Goal: Transaction & Acquisition: Purchase product/service

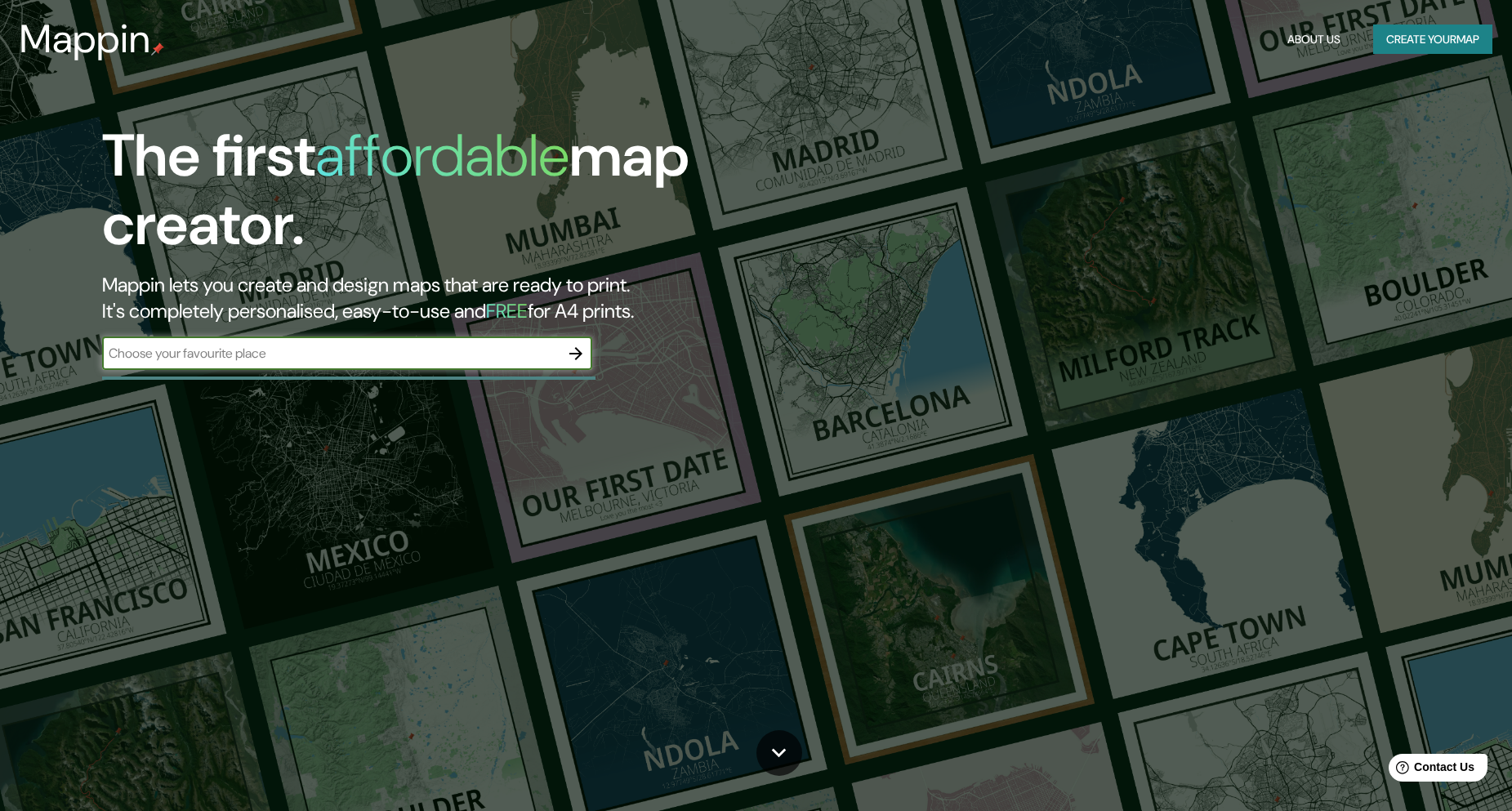
click at [377, 355] on input "text" at bounding box center [331, 354] width 457 height 19
click at [395, 336] on div "The first affordable map creator. Mappin lets you create and design maps that a…" at bounding box center [480, 254] width 907 height 265
click at [383, 352] on input "text" at bounding box center [331, 354] width 457 height 19
type input "[DATE][PERSON_NAME] lima [GEOGRAPHIC_DATA]"
click at [582, 355] on icon "button" at bounding box center [576, 354] width 20 height 20
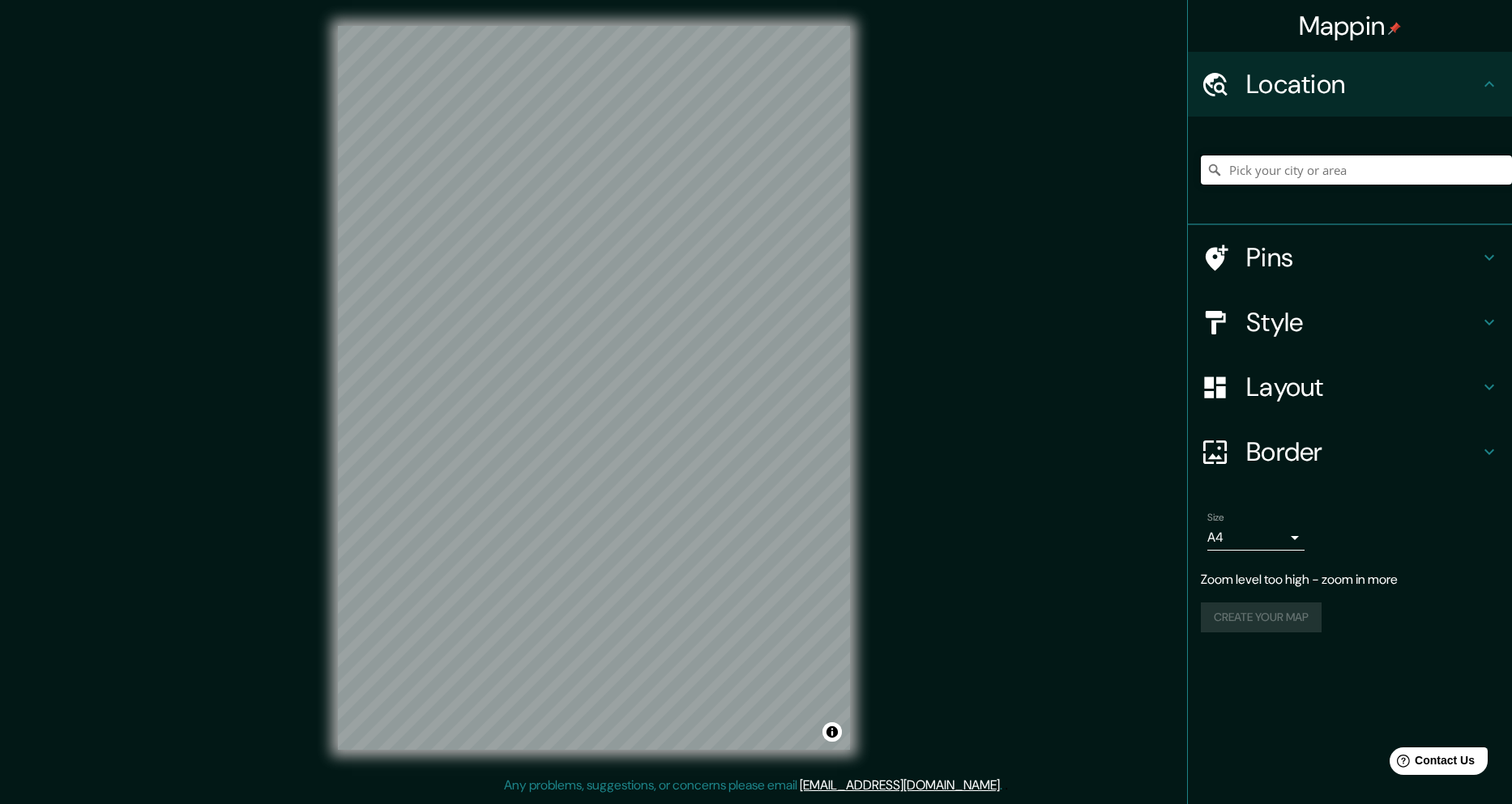
click at [1324, 171] on input "Pick your city or area" at bounding box center [1356, 170] width 311 height 29
type input "[GEOGRAPHIC_DATA][PERSON_NAME], [GEOGRAPHIC_DATA], [GEOGRAPHIC_DATA]"
click at [1399, 338] on div "Style" at bounding box center [1350, 321] width 324 height 65
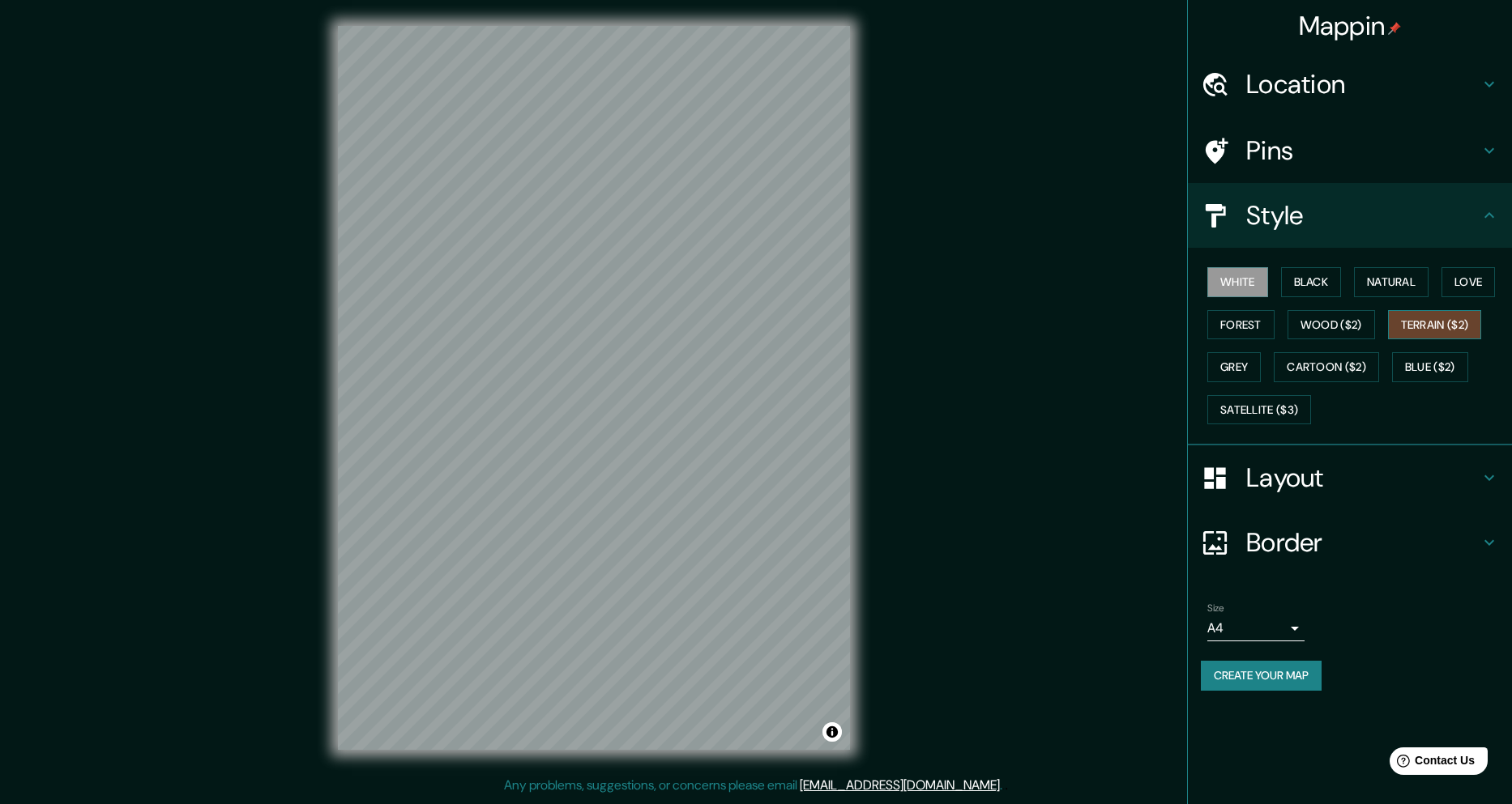
click at [1449, 326] on button "Terrain ($2)" at bounding box center [1435, 325] width 94 height 30
click at [1310, 332] on button "Wood ($2)" at bounding box center [1331, 325] width 87 height 30
click at [1430, 317] on button "Terrain ($2)" at bounding box center [1435, 325] width 94 height 30
click at [1450, 95] on h4 "Location" at bounding box center [1363, 84] width 233 height 33
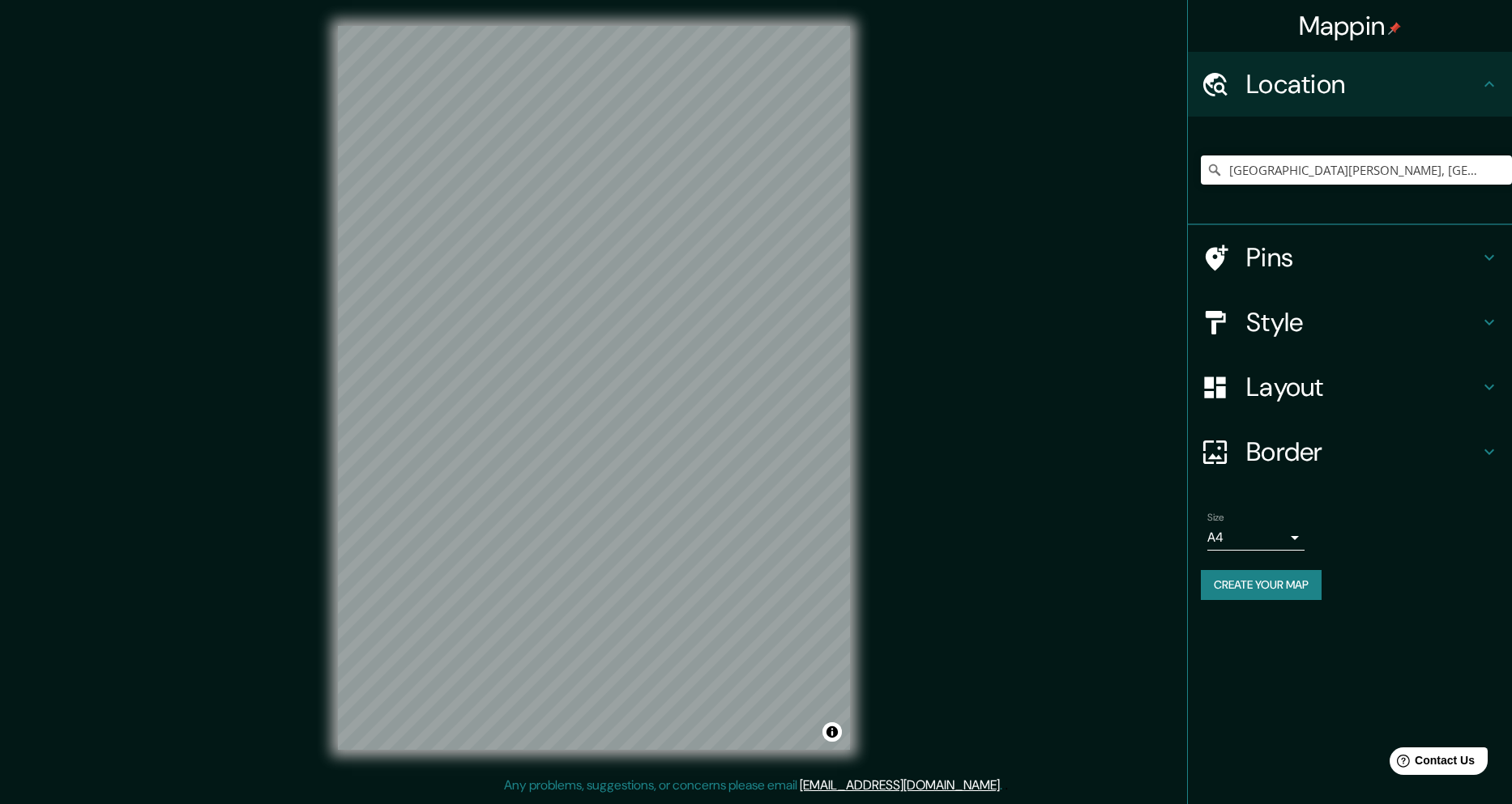
click at [1450, 93] on h4 "Location" at bounding box center [1363, 84] width 233 height 33
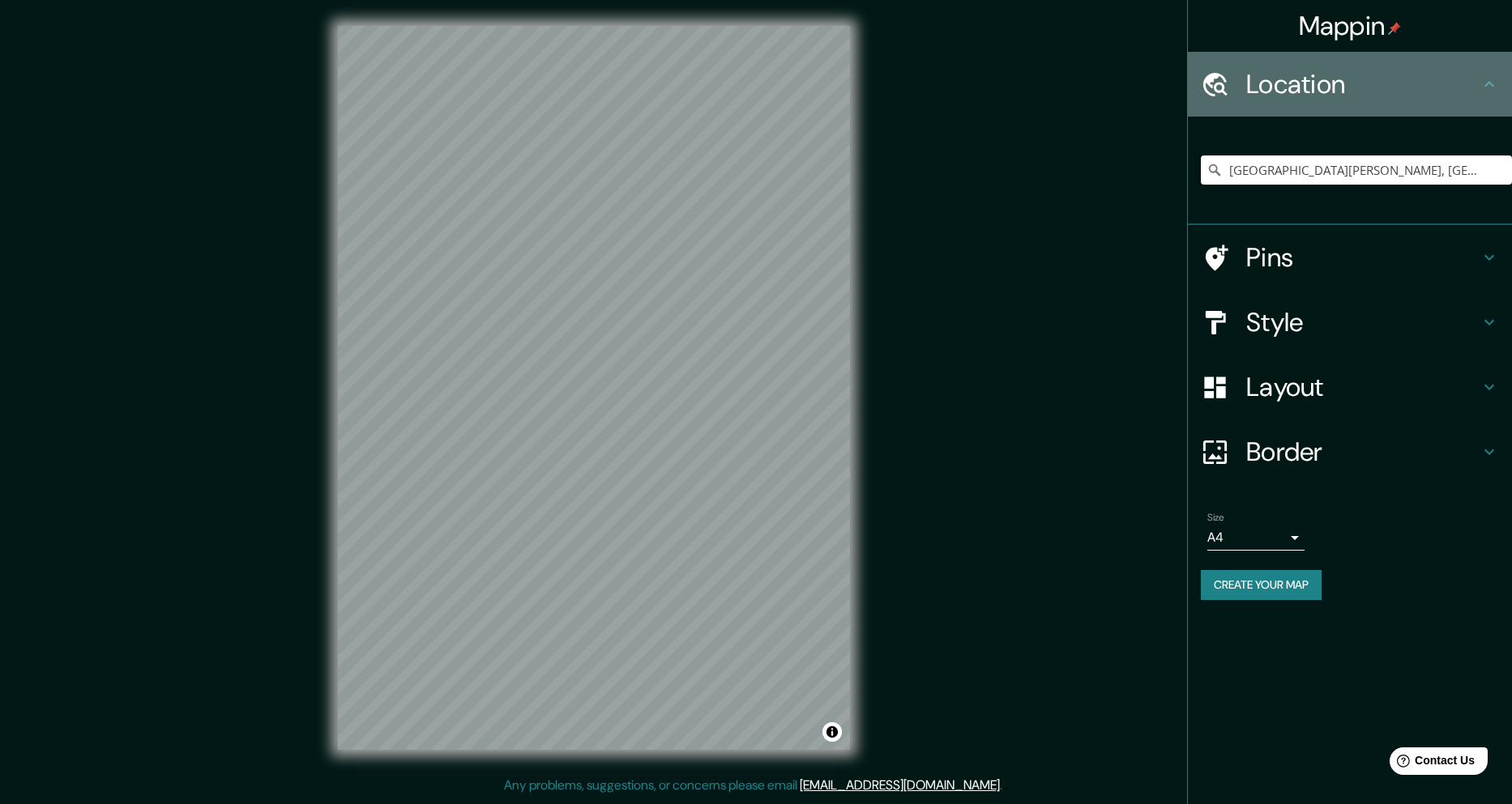
click at [1499, 79] on div "Location" at bounding box center [1350, 83] width 324 height 65
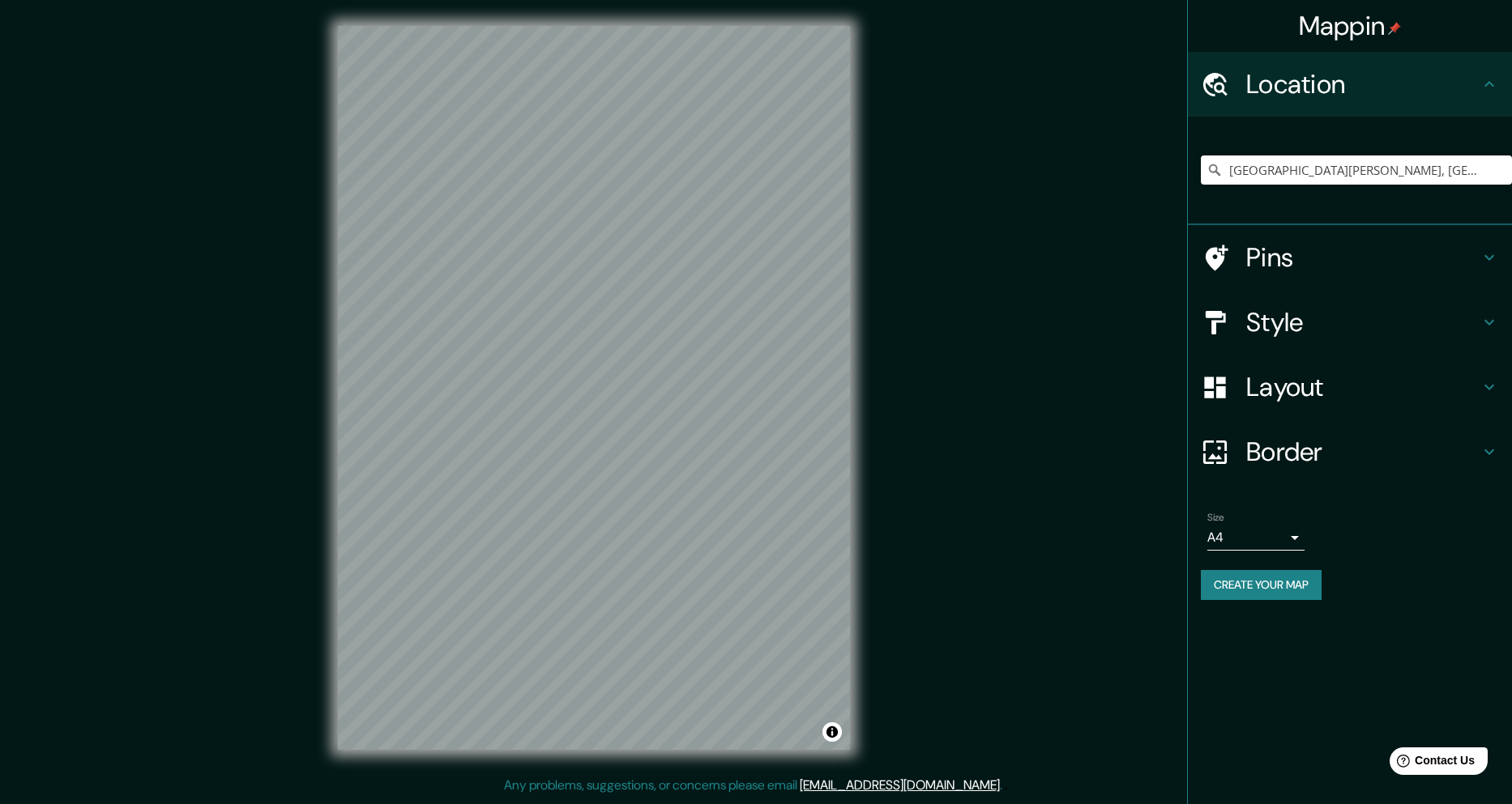
click at [1463, 255] on h4 "Pins" at bounding box center [1363, 258] width 233 height 33
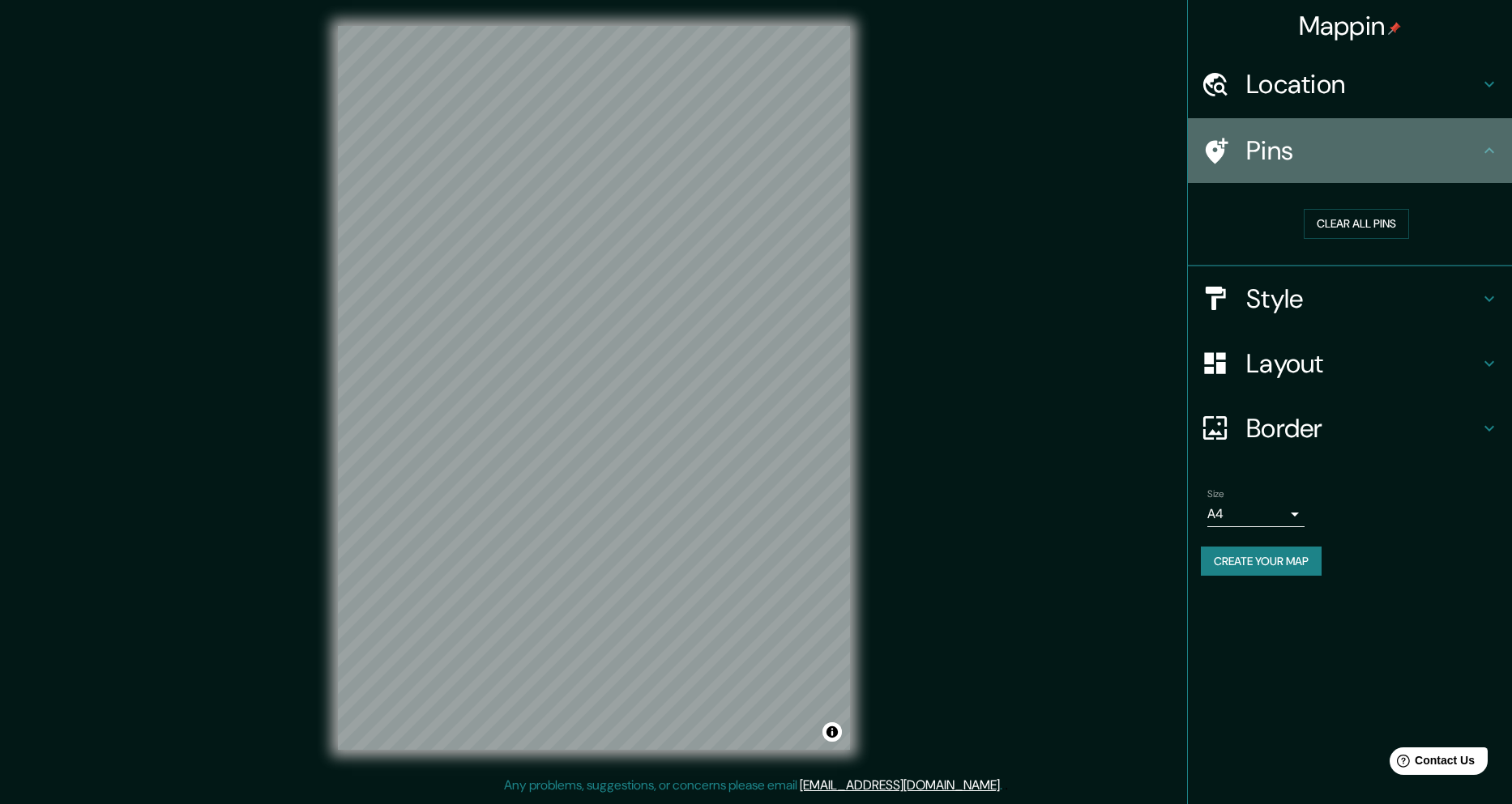
click at [1491, 156] on icon at bounding box center [1489, 150] width 20 height 20
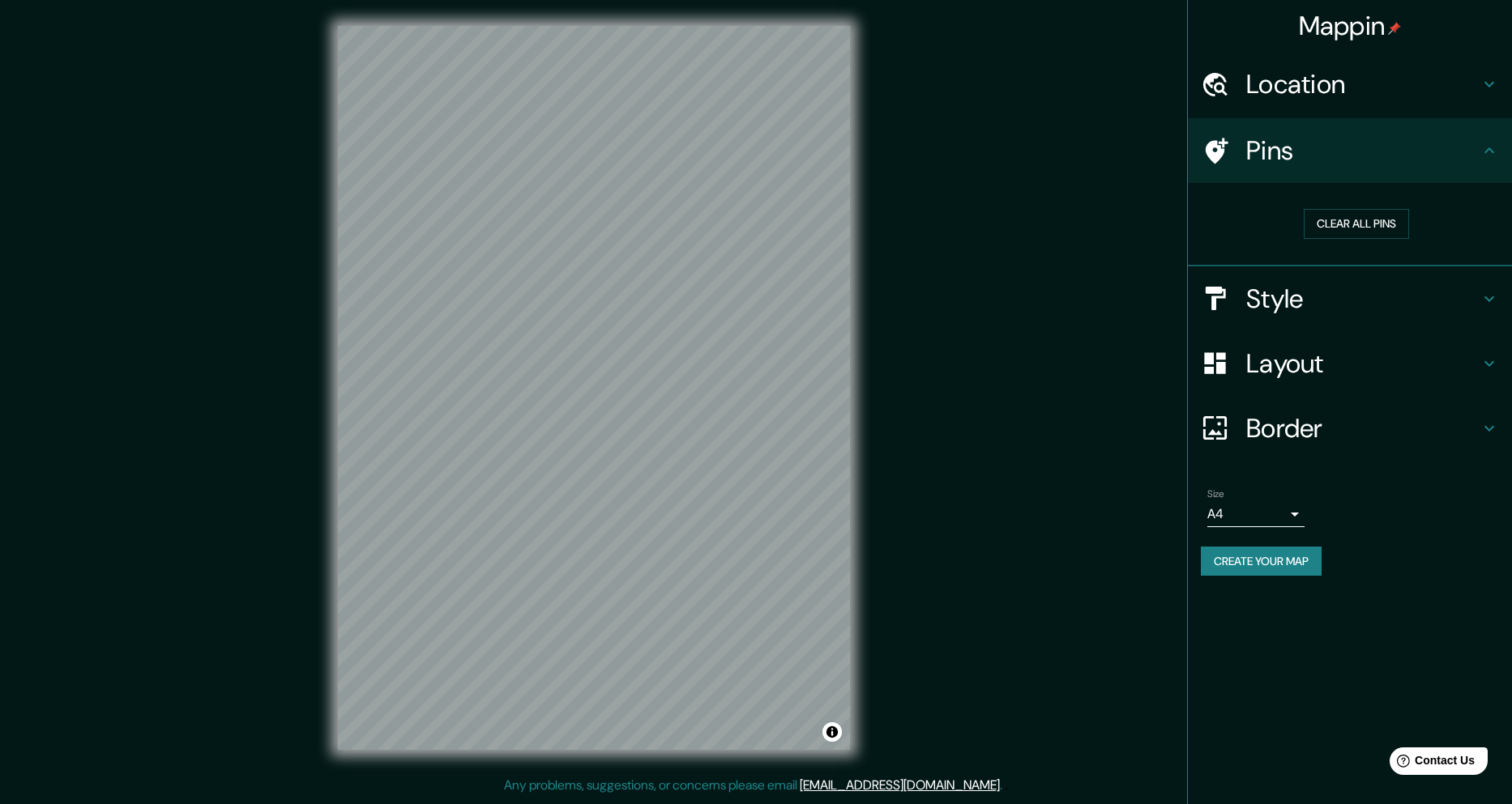
click at [1478, 308] on h4 "Style" at bounding box center [1363, 299] width 233 height 33
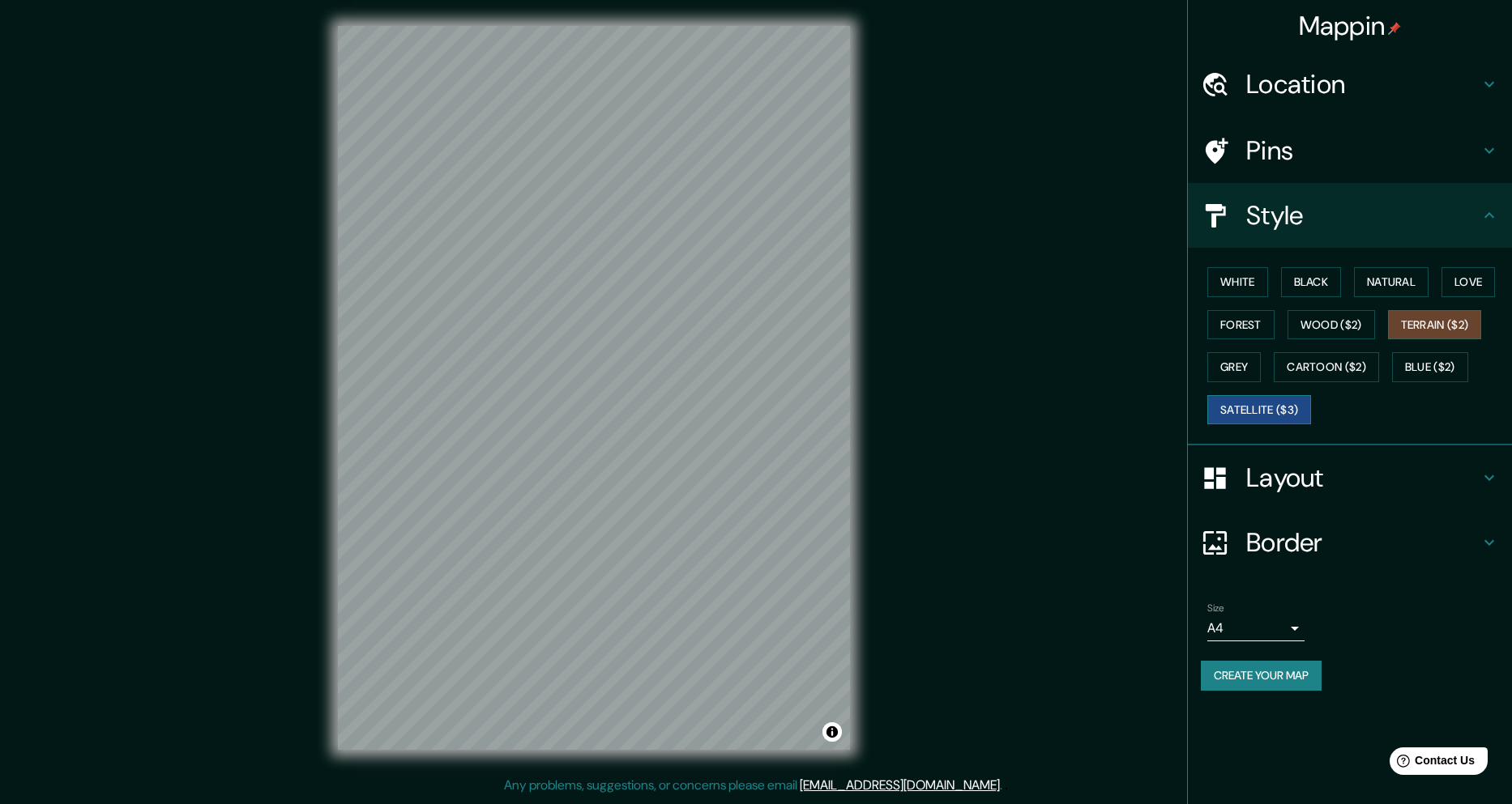
click at [1278, 410] on button "Satellite ($3)" at bounding box center [1259, 410] width 104 height 30
click at [1460, 367] on button "Blue ($2)" at bounding box center [1430, 367] width 76 height 30
click at [1458, 332] on button "Terrain ($2)" at bounding box center [1435, 325] width 94 height 30
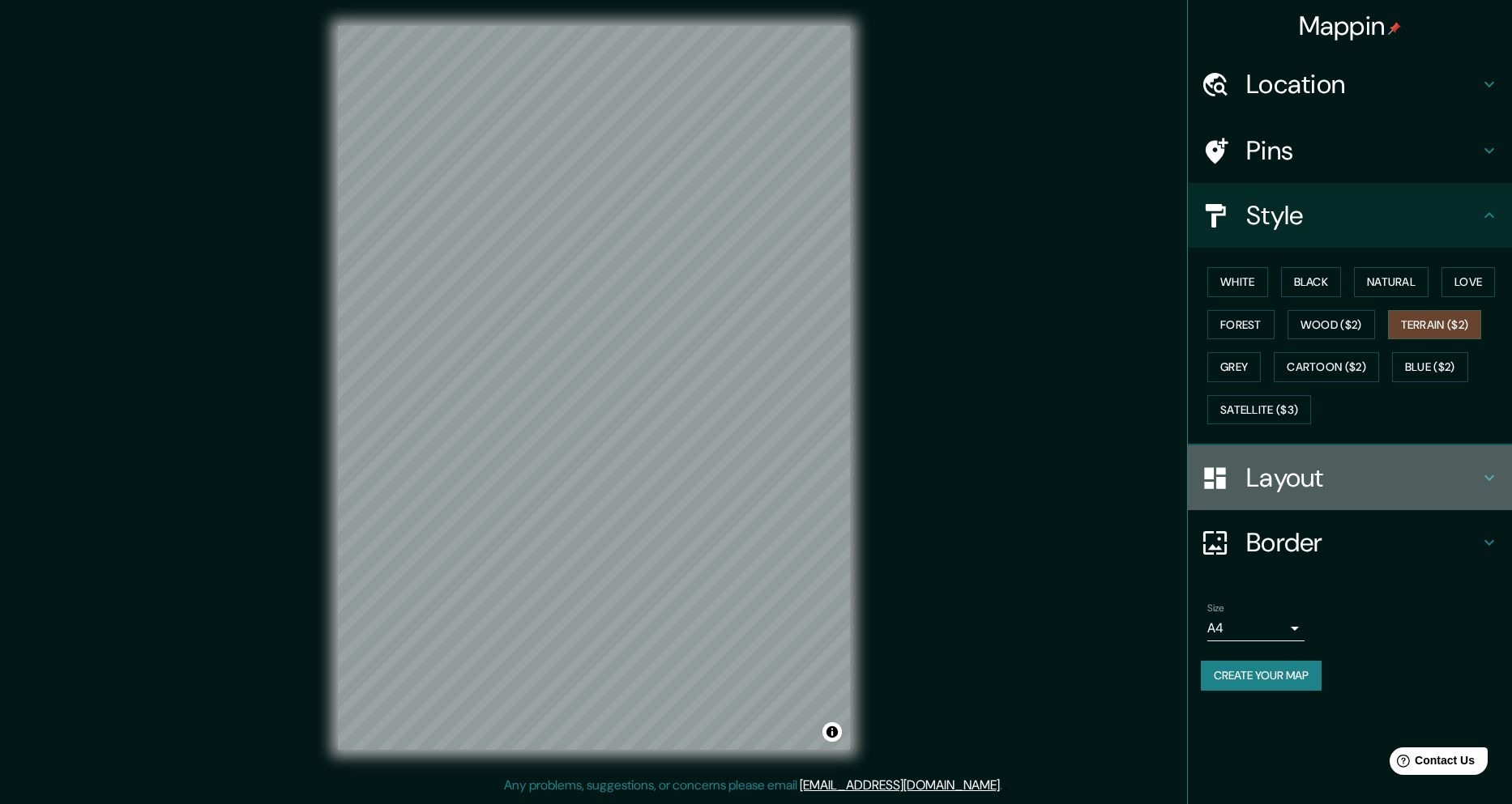
click at [1422, 493] on h4 "Layout" at bounding box center [1363, 478] width 233 height 33
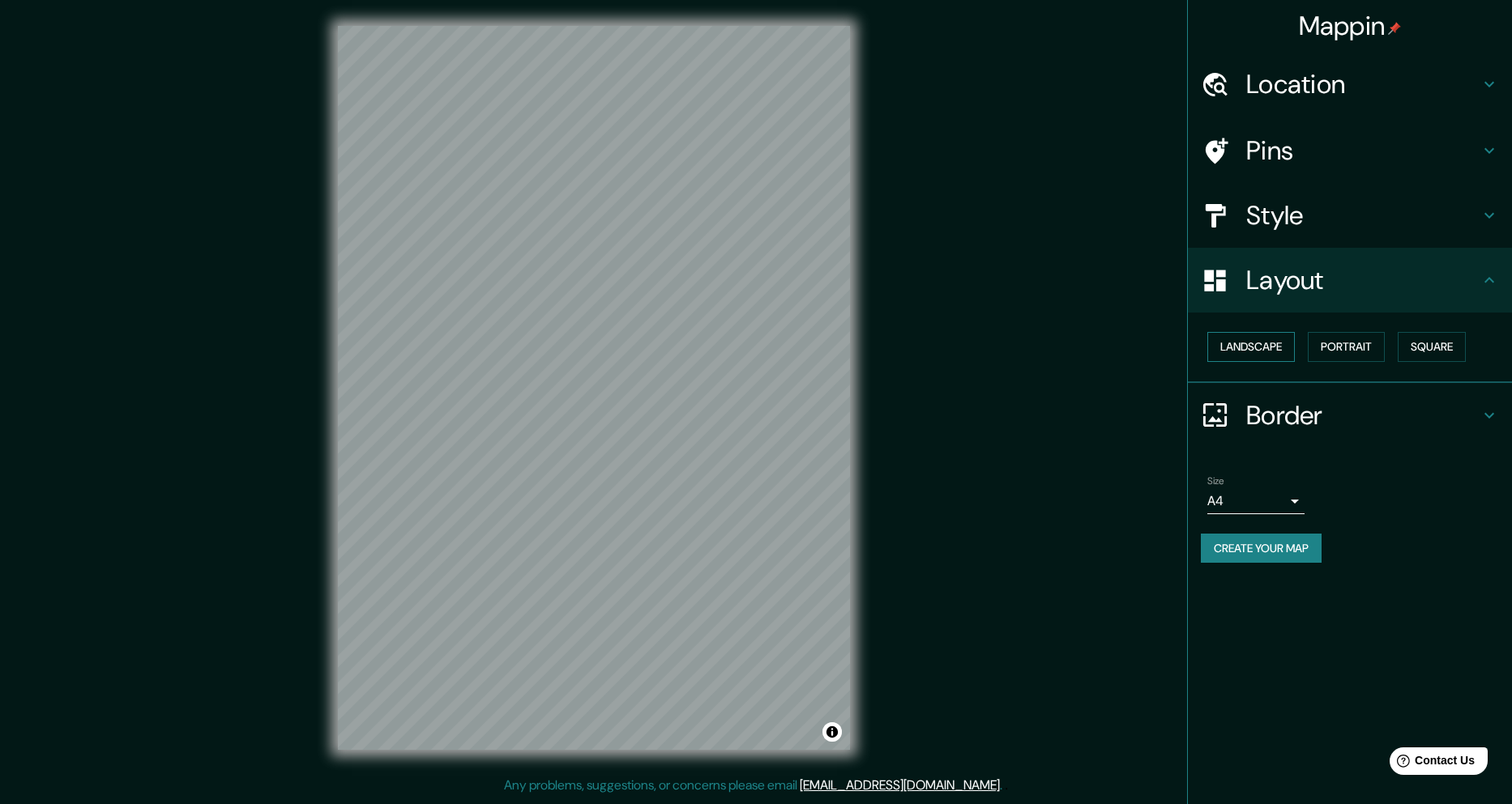
click at [1248, 339] on button "Landscape" at bounding box center [1250, 347] width 87 height 30
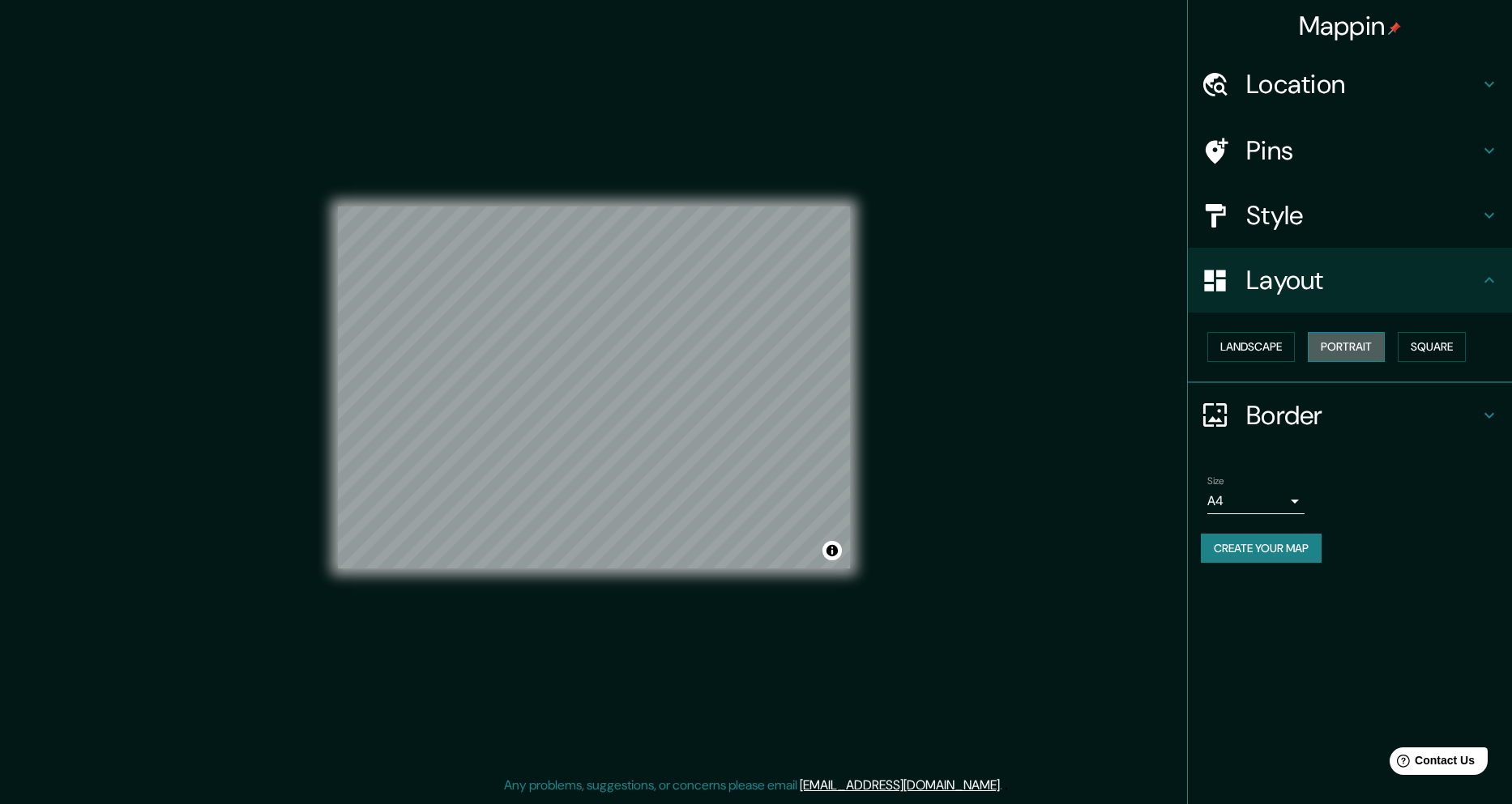
drag, startPoint x: 1322, startPoint y: 351, endPoint x: 1348, endPoint y: 348, distance: 26.2
click at [1323, 352] on button "Portrait" at bounding box center [1346, 347] width 77 height 30
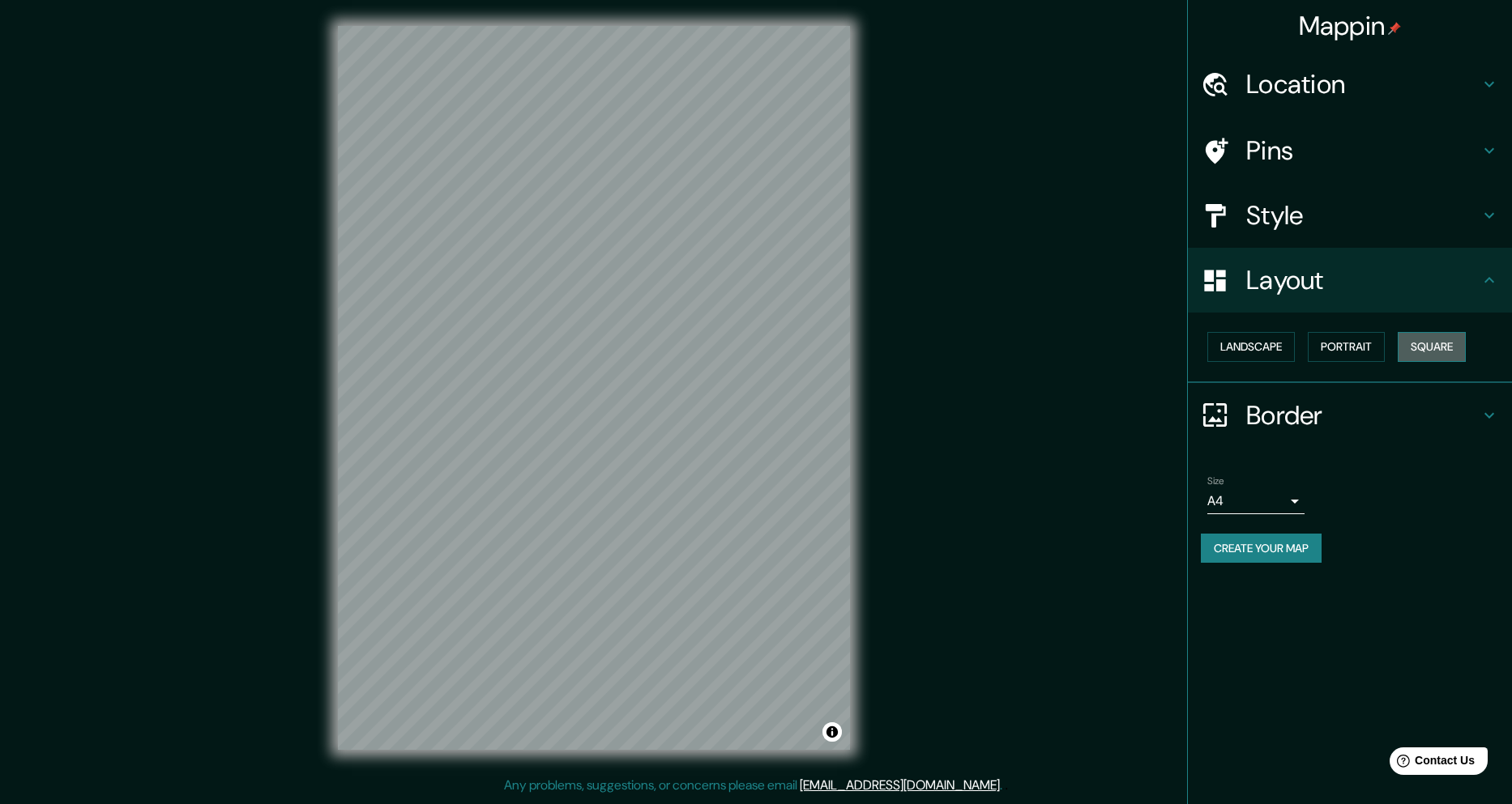
click at [1415, 343] on button "Square" at bounding box center [1431, 347] width 68 height 30
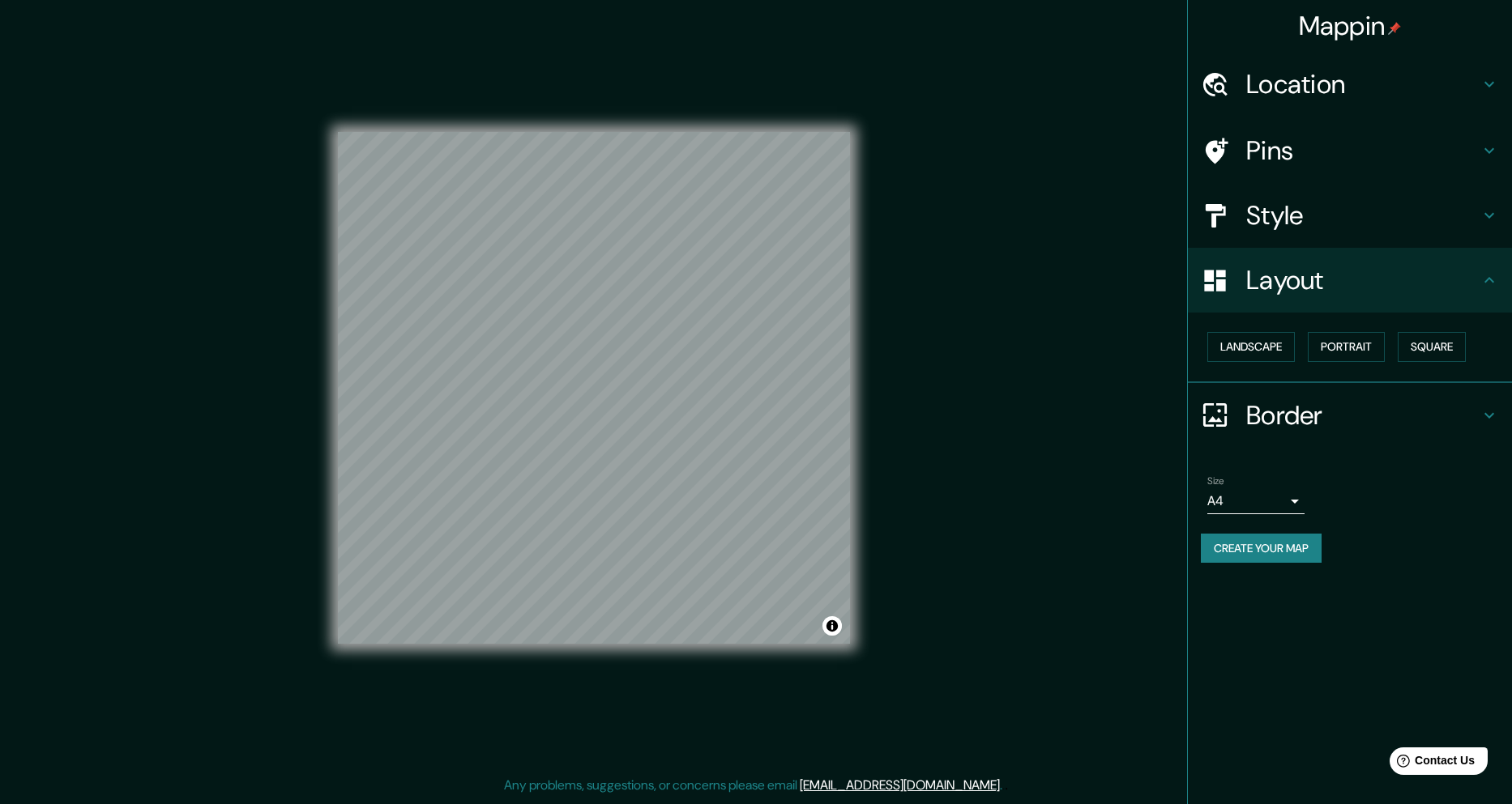
click at [1447, 407] on h4 "Border" at bounding box center [1363, 415] width 233 height 33
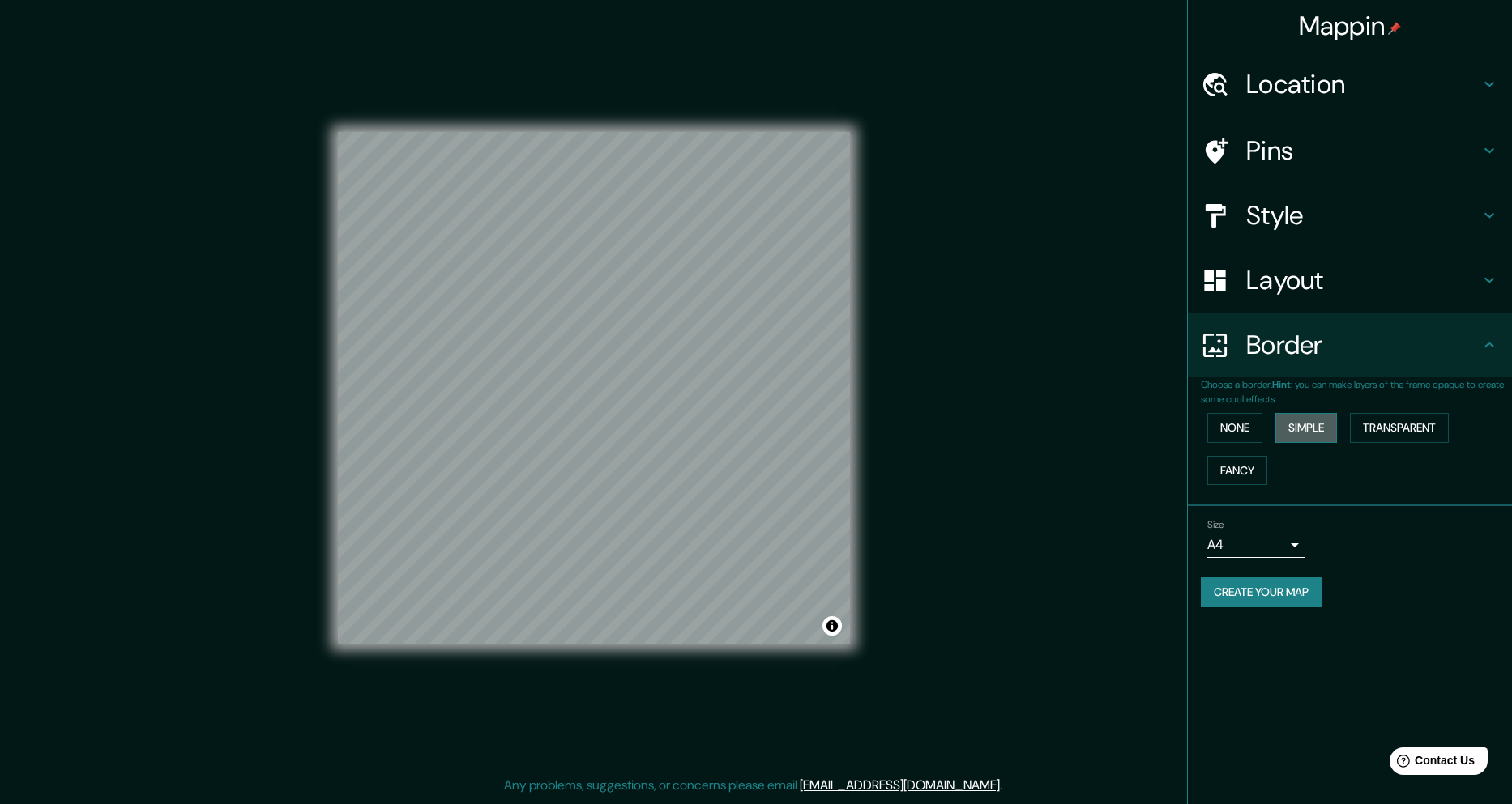
click at [1313, 434] on button "Simple" at bounding box center [1307, 428] width 62 height 30
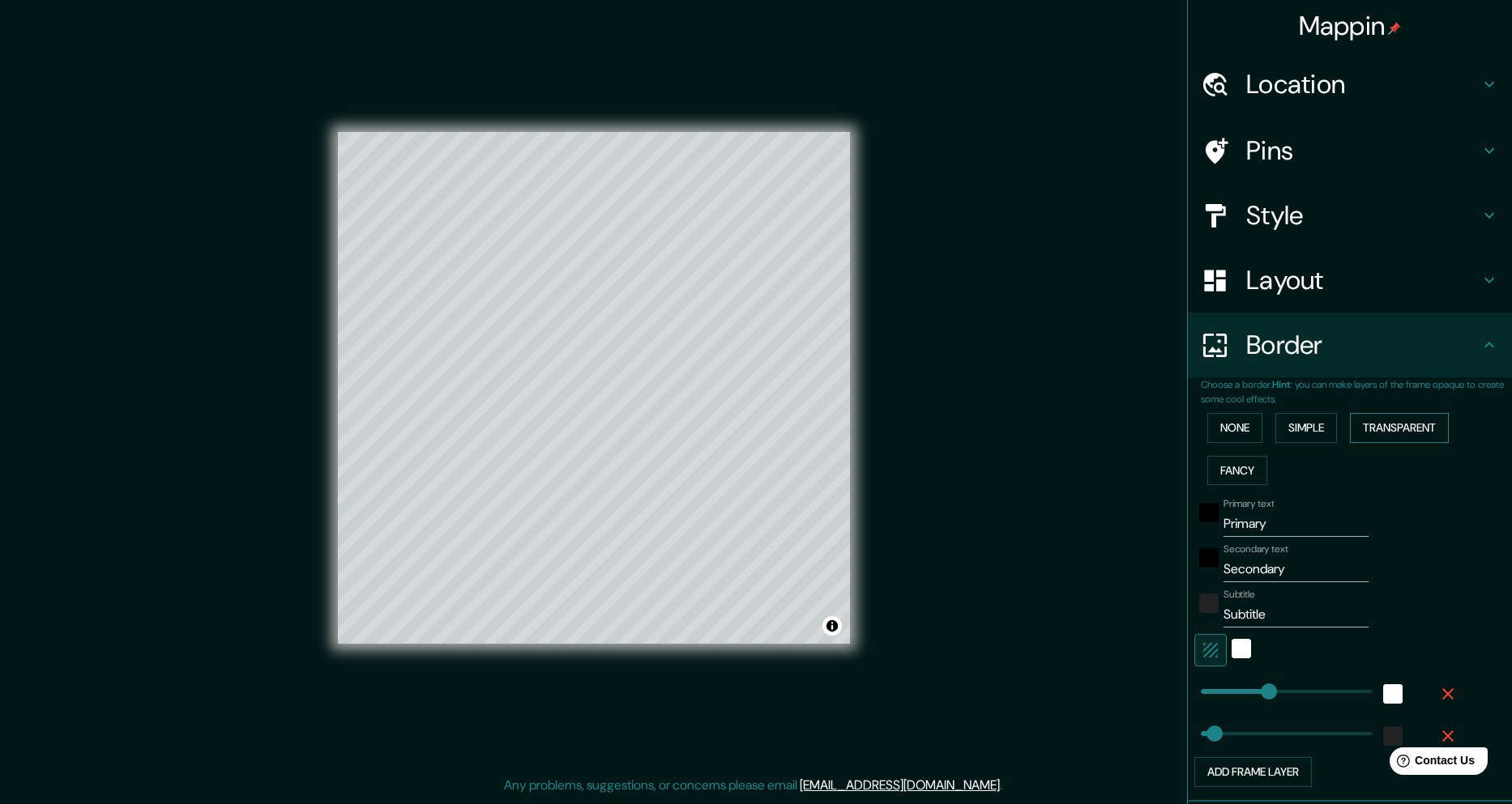
click at [1379, 427] on button "Transparent" at bounding box center [1399, 428] width 98 height 30
click at [1207, 470] on button "Fancy" at bounding box center [1237, 471] width 60 height 30
click at [1210, 452] on div "None Simple Transparent Fancy" at bounding box center [1356, 449] width 311 height 85
click at [1217, 433] on button "None" at bounding box center [1235, 428] width 55 height 30
